Goal: Manage account settings

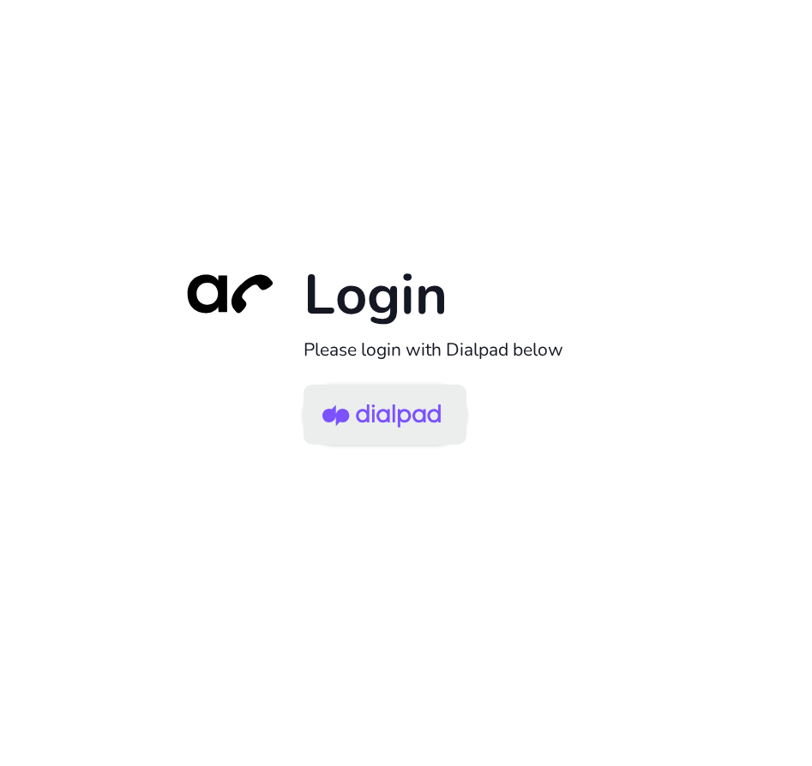
click at [413, 405] on img at bounding box center [381, 416] width 118 height 56
